Goal: Task Accomplishment & Management: Complete application form

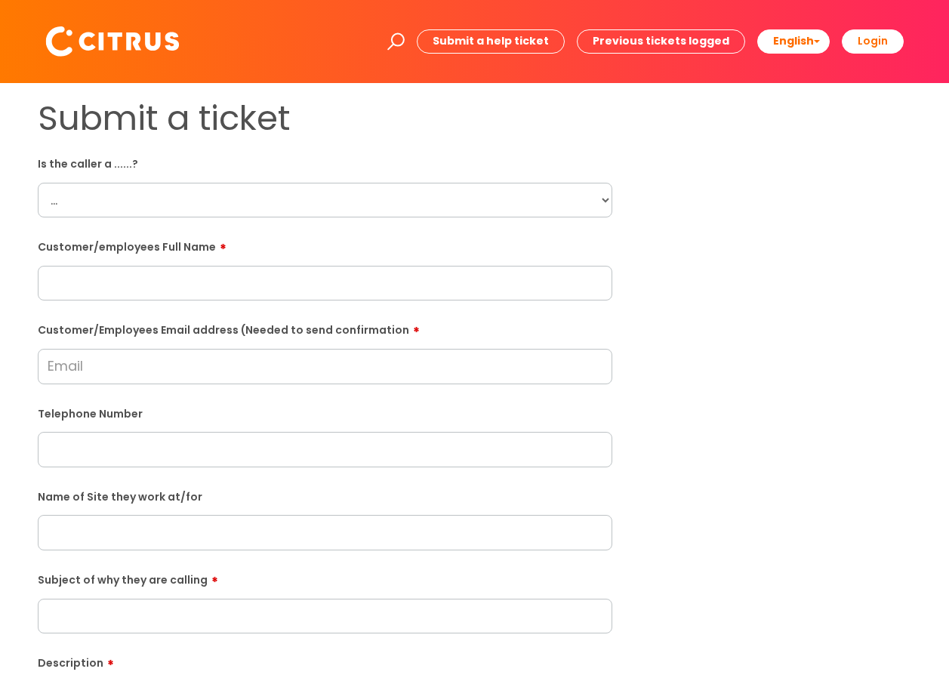
click at [608, 201] on select "... Citrus Customer Citrus Employee [DEMOGRAPHIC_DATA] Supplier" at bounding box center [325, 200] width 574 height 35
select select "Citrus Employee"
click at [38, 183] on select "... Citrus Customer Citrus Employee [DEMOGRAPHIC_DATA] Supplier" at bounding box center [325, 200] width 574 height 35
click at [125, 275] on input "text" at bounding box center [325, 283] width 574 height 35
paste input "[PERSON_NAME]"
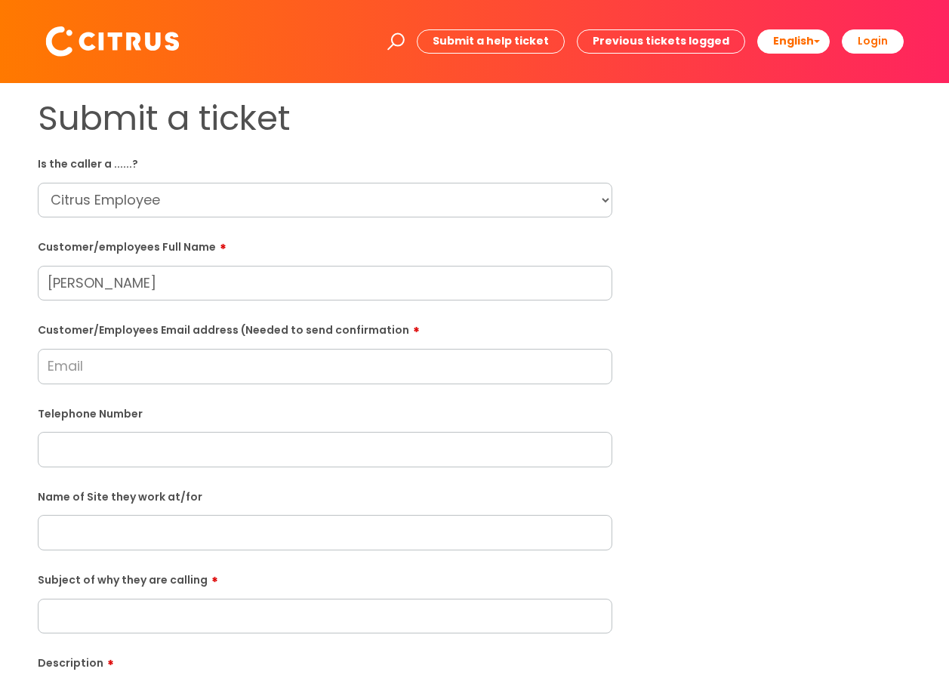
type input "[PERSON_NAME]"
click at [71, 530] on input "text" at bounding box center [325, 532] width 574 height 35
paste input "New Kings Court"
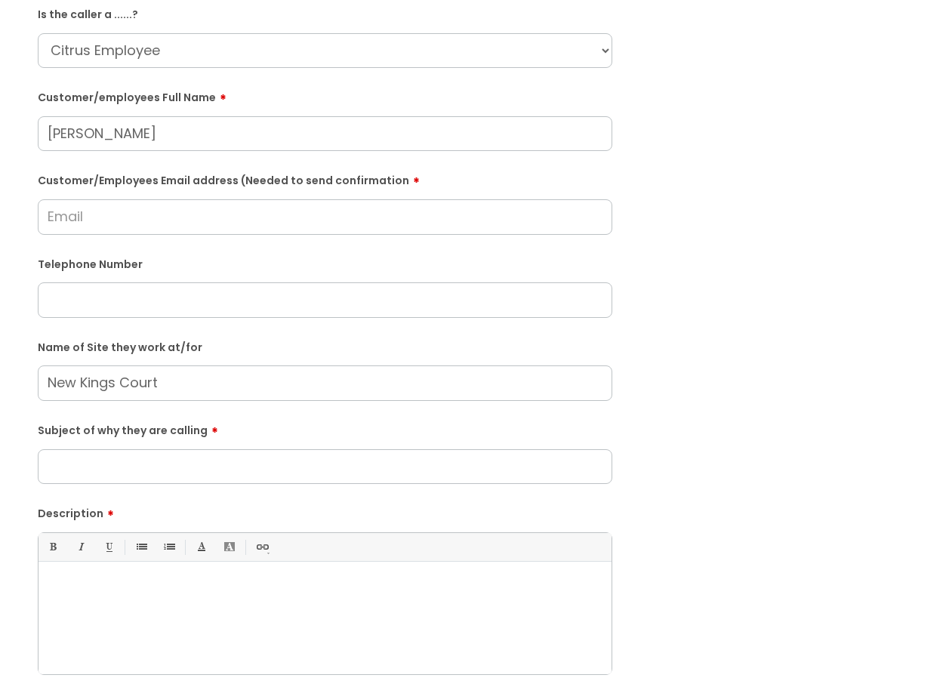
scroll to position [151, 0]
type input "New Kings Court"
click at [143, 457] on input "Subject of why they are calling" at bounding box center [325, 465] width 574 height 35
click at [134, 597] on div at bounding box center [324, 620] width 573 height 104
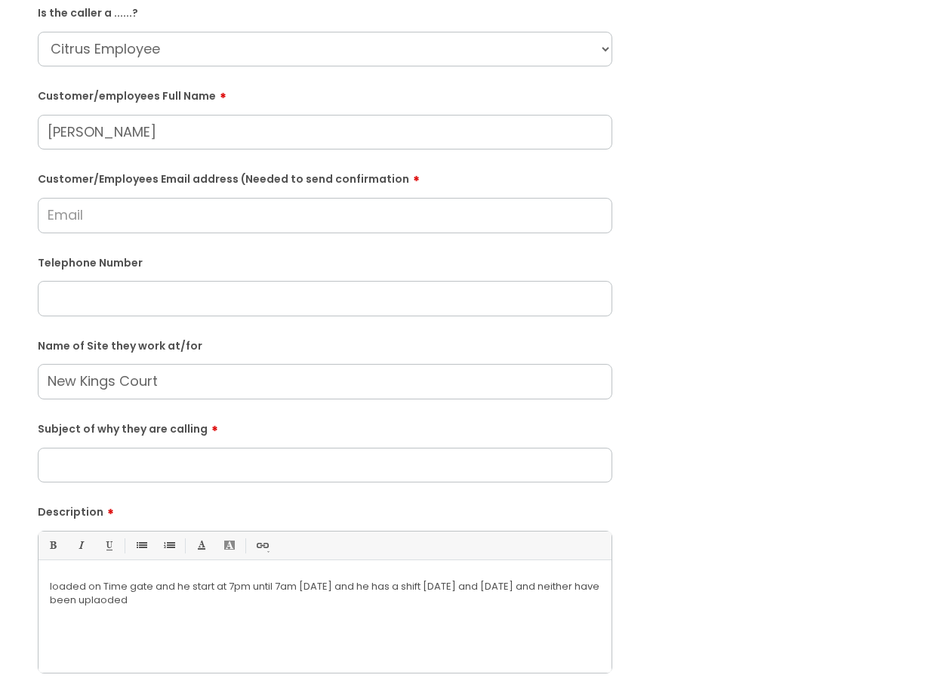
click at [164, 597] on p "loaded on Time gate and he start at 7pm until 7am [DATE] and he has a shift [DA…" at bounding box center [325, 593] width 550 height 27
click at [217, 599] on p "loaded on Time gate and he start at 7pm until 7am [DATE] and he has a shift [DA…" at bounding box center [325, 593] width 550 height 27
click at [78, 297] on input "text" at bounding box center [325, 298] width 574 height 35
paste input "07916878533"
type input "07916878533"
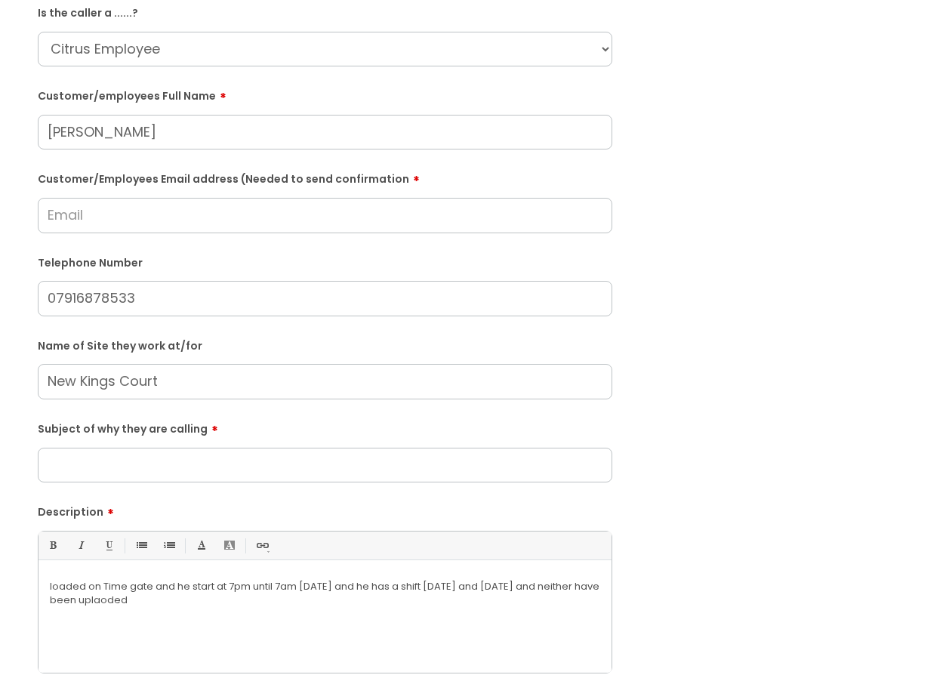
click at [89, 210] on input "Customer/Employees Email address (Needed to send confirmation" at bounding box center [325, 215] width 574 height 35
click at [97, 215] on input "Customer/Employees Email address (Needed to send confirmation" at bounding box center [325, 215] width 574 height 35
paste input "[EMAIL_ADDRESS]com"
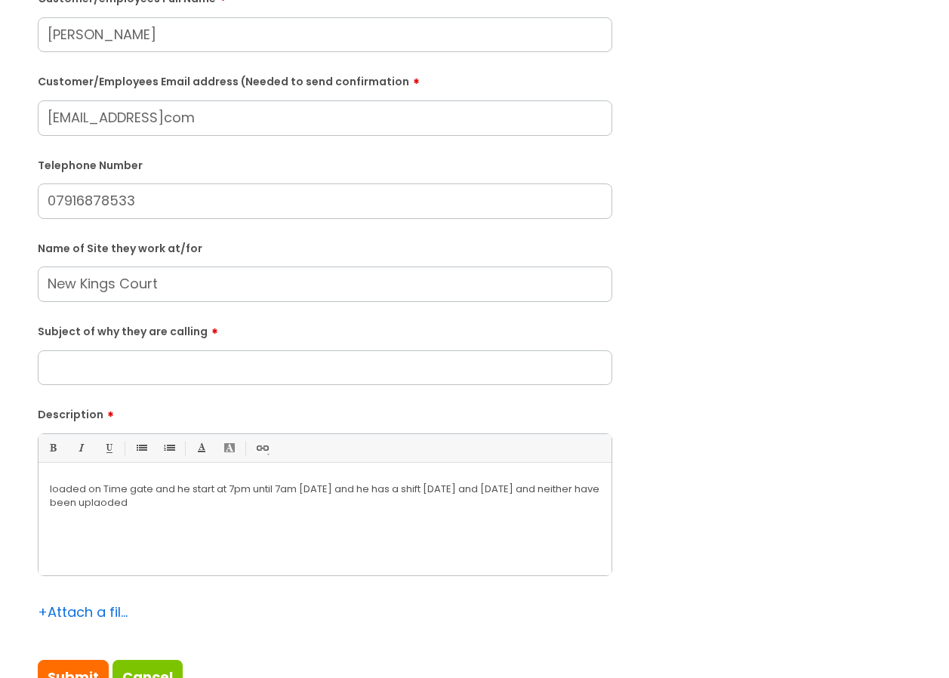
scroll to position [250, 0]
type input "[EMAIL_ADDRESS]com"
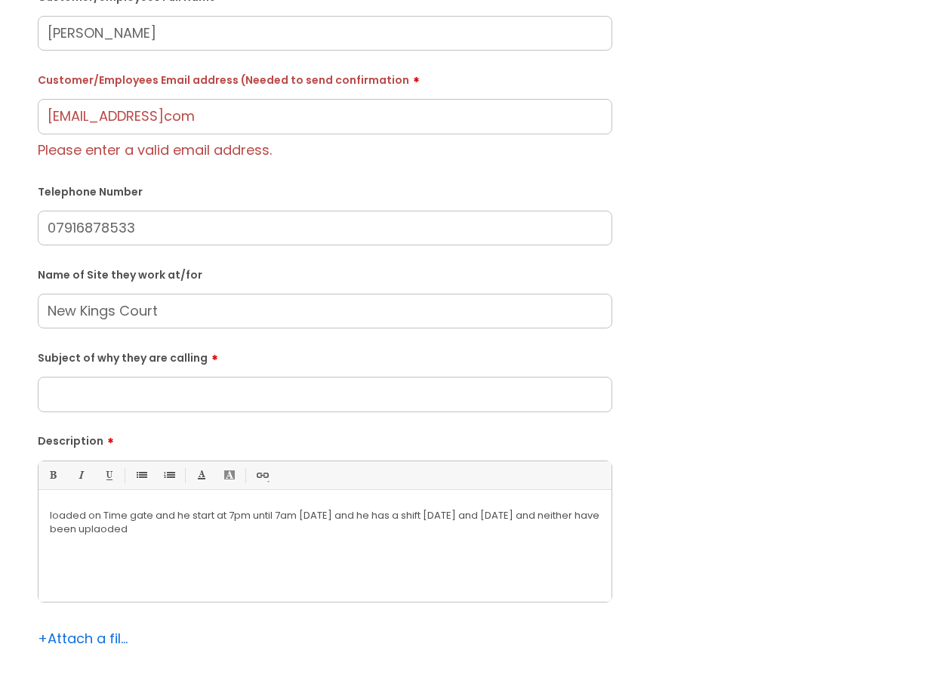
click at [86, 368] on div "Subject of why they are calling" at bounding box center [325, 378] width 574 height 67
type input "Shift is not showing on TimeGate."
click at [49, 513] on div "loaded on Time gate and he start at 7pm until 7am [DATE] and he has a shift [DA…" at bounding box center [324, 549] width 573 height 104
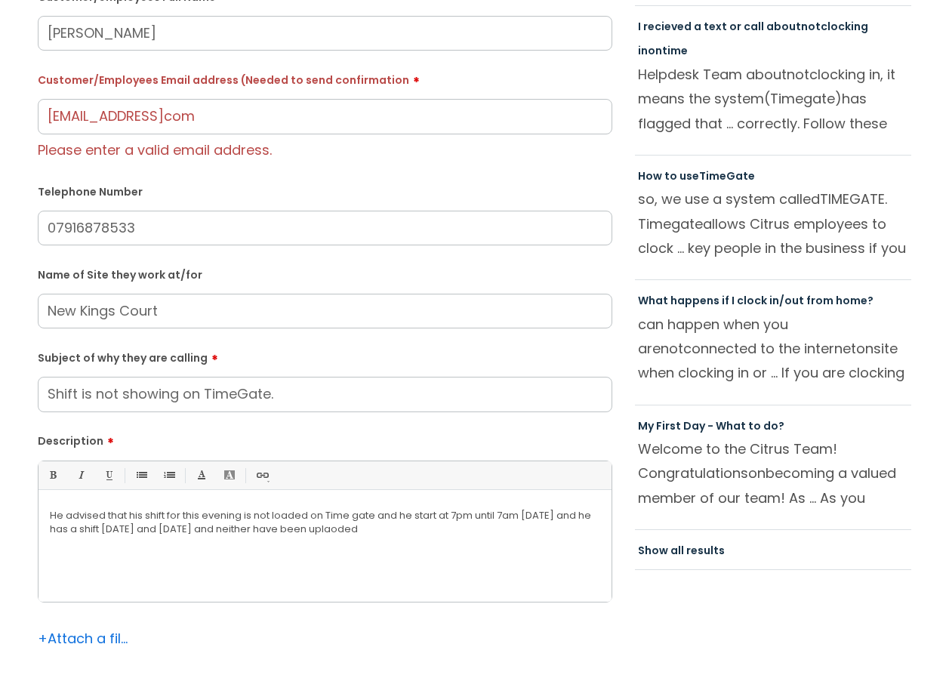
click at [439, 516] on p "He advised that his shift for this evening is not loaded on Time gate and he st…" at bounding box center [325, 522] width 550 height 27
click at [582, 519] on p "He advised that his shift for this evening is not loaded on Time gate and he st…" at bounding box center [325, 522] width 550 height 27
click at [77, 525] on p "He advised that his shift for this evening is not loaded on Time gate and he st…" at bounding box center [325, 522] width 550 height 27
click at [603, 513] on div "He advised that his shift for this evening is not loaded on Time gate and he st…" at bounding box center [324, 549] width 573 height 104
click at [205, 527] on p "He advised that his shift for this evening is not loaded on Time gate and he st…" at bounding box center [325, 522] width 550 height 27
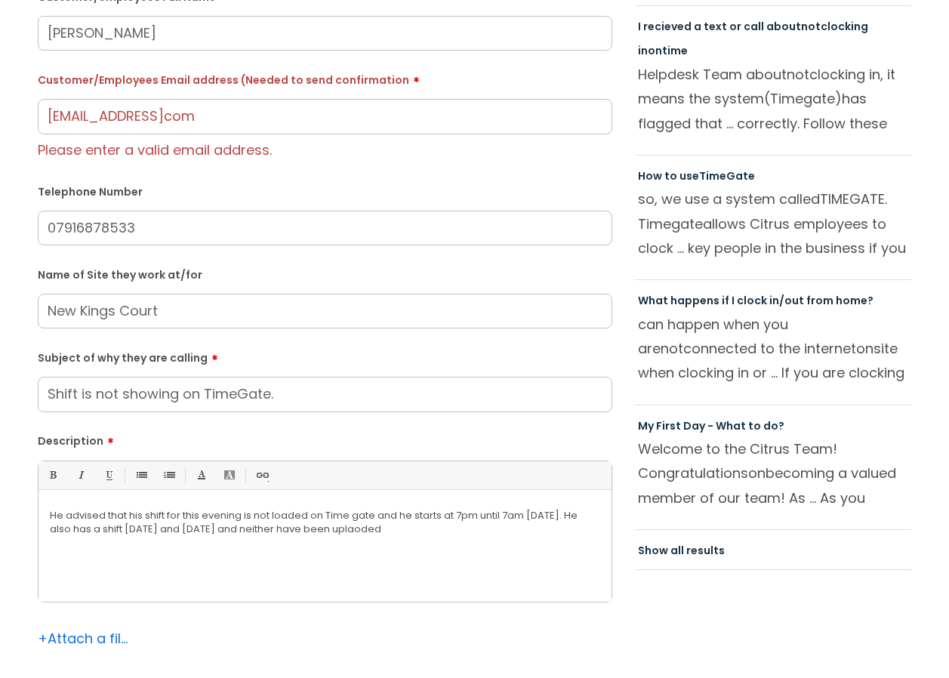
click at [399, 529] on p "He advised that his shift for this evening is not loaded on Time gate and he st…" at bounding box center [325, 522] width 550 height 27
click at [426, 529] on p "He advised that his shift for this evening is not loaded on Time gate and he st…" at bounding box center [325, 522] width 550 height 27
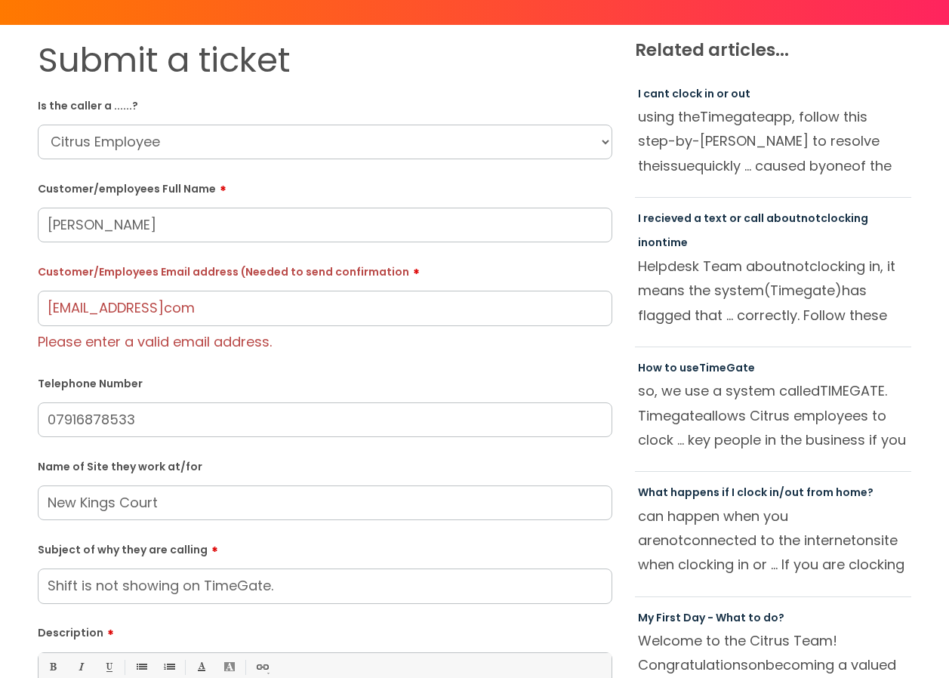
scroll to position [23, 0]
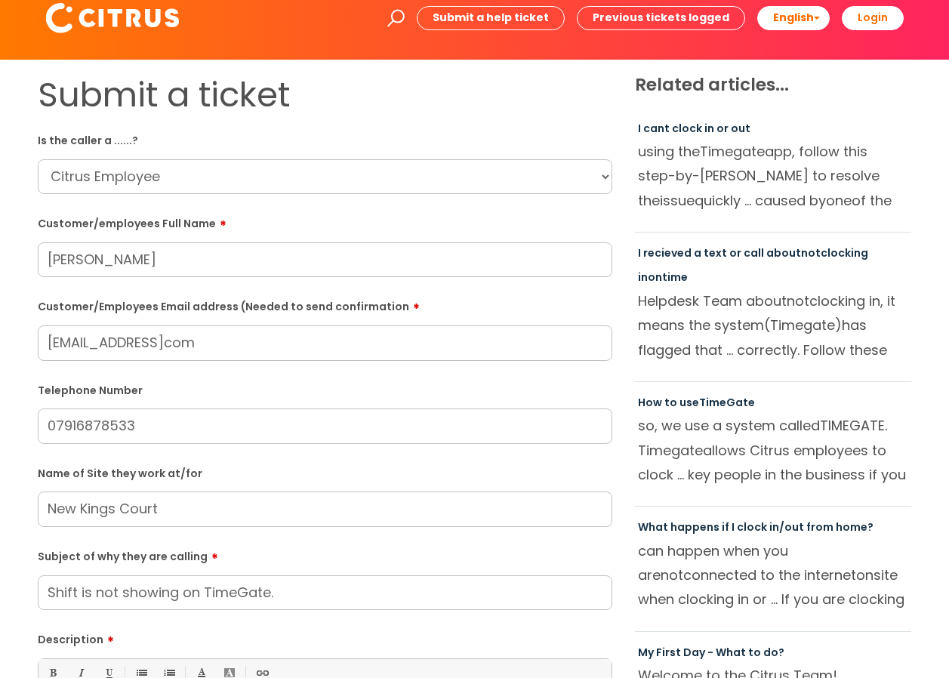
click at [46, 343] on input "[EMAIL_ADDRESS]com" at bounding box center [325, 342] width 574 height 35
click at [219, 352] on input "[EMAIL_ADDRESS]com" at bounding box center [325, 342] width 574 height 35
click at [187, 339] on input "[EMAIL_ADDRESS]co" at bounding box center [325, 342] width 574 height 35
click at [217, 349] on input "[EMAIL_ADDRESS][DOMAIN_NAME]" at bounding box center [325, 342] width 574 height 35
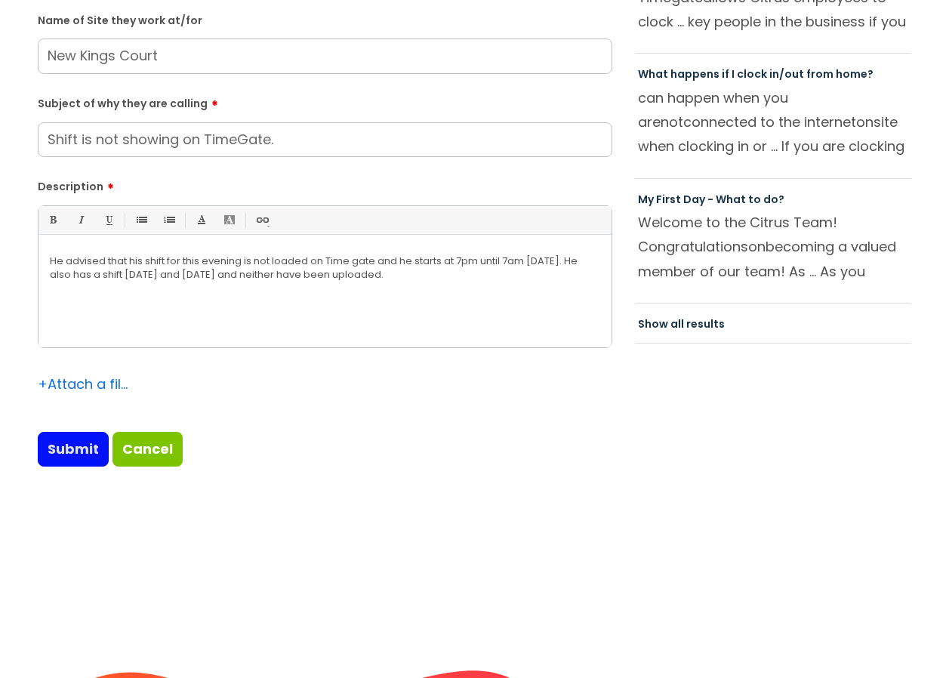
type input "[EMAIL_ADDRESS][DOMAIN_NAME]"
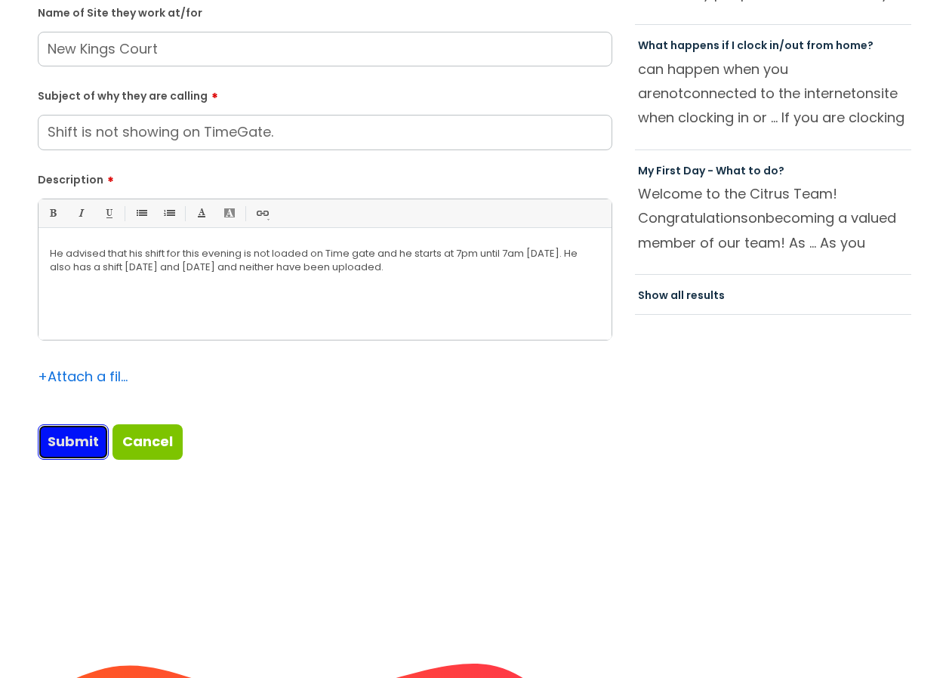
click at [66, 451] on input "Submit" at bounding box center [73, 441] width 71 height 35
type input "Please Wait..."
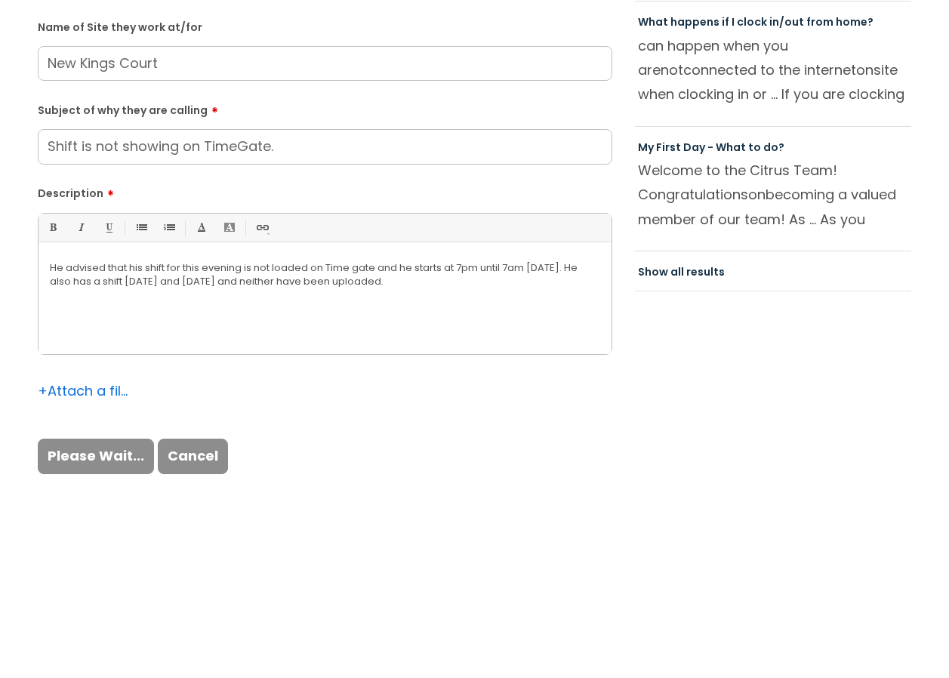
scroll to position [535, 0]
